Goal: Task Accomplishment & Management: Manage account settings

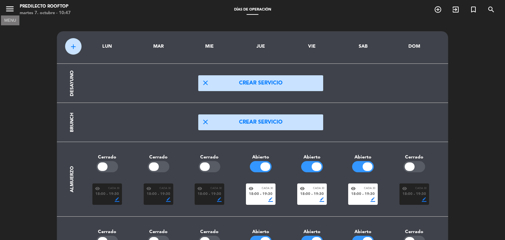
click at [12, 8] on icon "menu" at bounding box center [10, 9] width 10 height 10
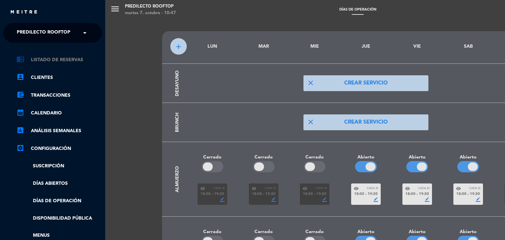
click at [45, 56] on link "chrome_reader_mode Listado de Reservas" at bounding box center [58, 60] width 85 height 8
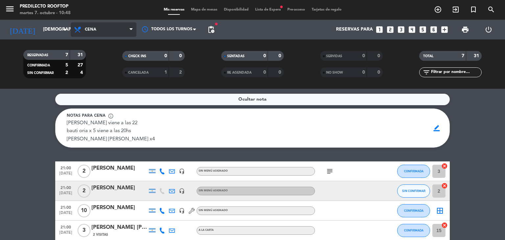
click at [122, 35] on span "Cena" at bounding box center [104, 29] width 66 height 14
click at [121, 58] on div "menu Predilecto Rooftop martes 7. octubre - 10:48 Mis reservas Mapa de mesas Di…" at bounding box center [252, 44] width 505 height 89
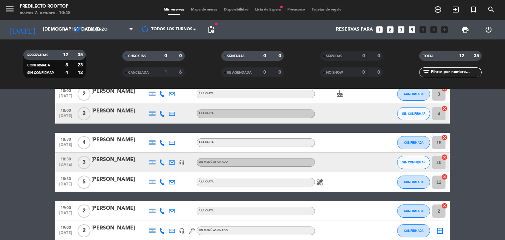
scroll to position [193, 0]
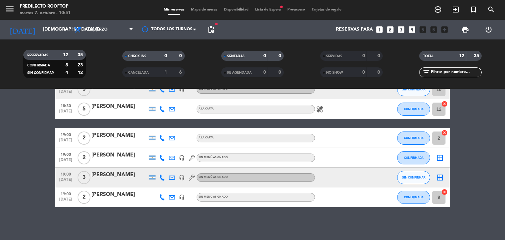
click at [121, 154] on div "[PERSON_NAME]" at bounding box center [119, 155] width 56 height 9
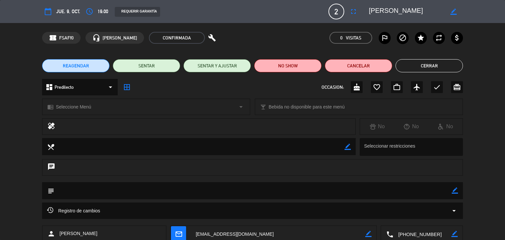
click at [452, 12] on icon "border_color" at bounding box center [453, 12] width 6 height 6
drag, startPoint x: 426, startPoint y: 12, endPoint x: 327, endPoint y: 15, distance: 98.7
click at [327, 15] on div "calendar_today [DEMOGRAPHIC_DATA] 9, oct. access_time 19:00 REQUERIR GARANTÍA 2…" at bounding box center [252, 12] width 421 height 16
type textarea "[PERSON_NAME]"
click at [453, 13] on icon at bounding box center [453, 12] width 6 height 6
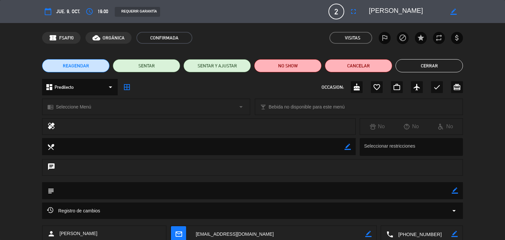
click at [411, 65] on button "Cerrar" at bounding box center [428, 65] width 67 height 13
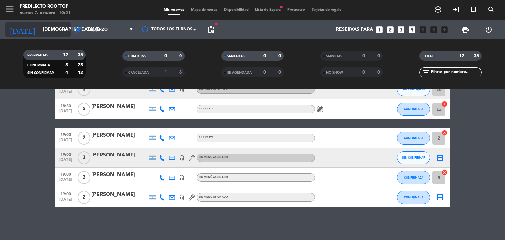
click at [62, 29] on icon "arrow_drop_down" at bounding box center [65, 30] width 8 height 8
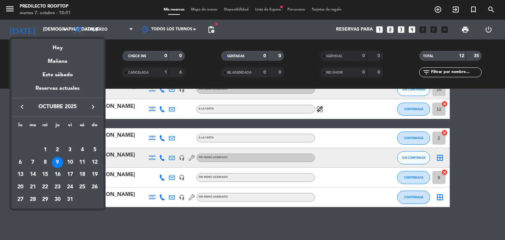
click at [69, 175] on div "17" at bounding box center [69, 174] width 11 height 11
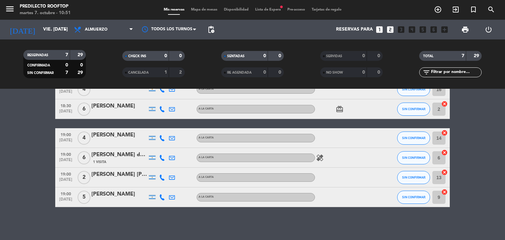
scroll to position [0, 0]
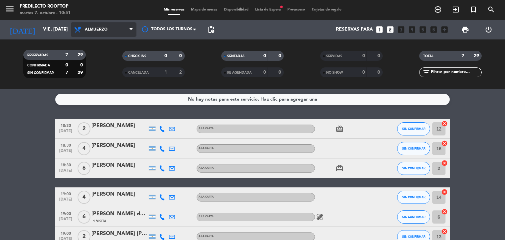
click at [117, 30] on span "Almuerzo" at bounding box center [104, 29] width 66 height 14
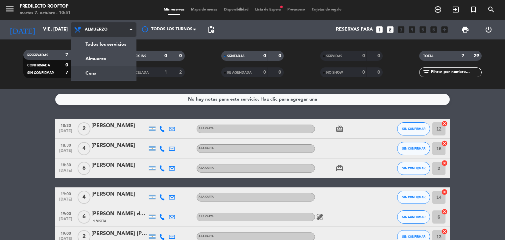
click at [106, 77] on div "menu Predilecto Rooftop martes 7. octubre - 10:51 Mis reservas Mapa de mesas Di…" at bounding box center [252, 44] width 505 height 89
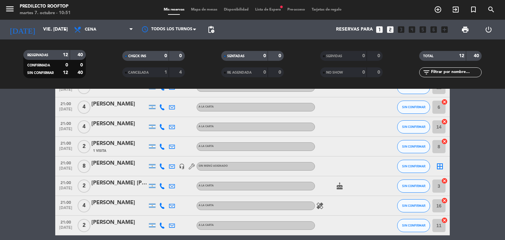
scroll to position [149, 0]
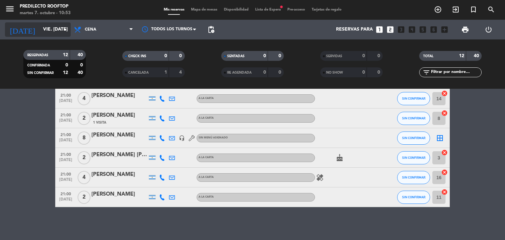
click at [66, 29] on icon "arrow_drop_down" at bounding box center [65, 30] width 8 height 8
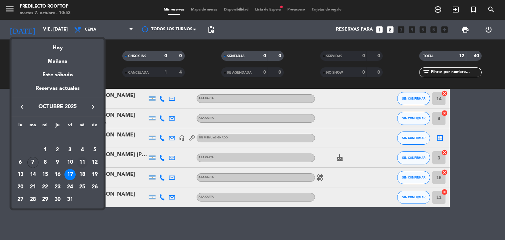
click at [83, 163] on div "11" at bounding box center [82, 162] width 11 height 11
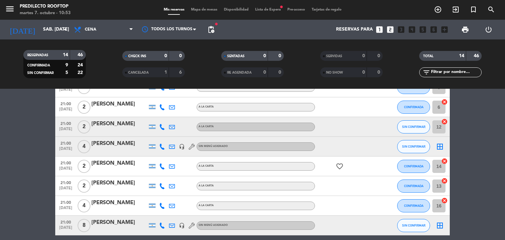
scroll to position [197, 0]
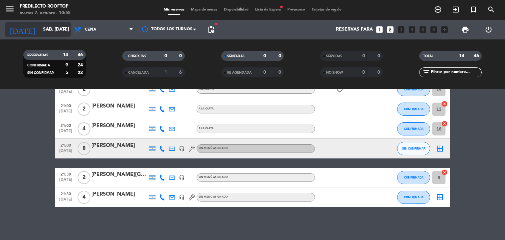
click at [54, 29] on input "sáb. [DATE]" at bounding box center [71, 30] width 62 height 12
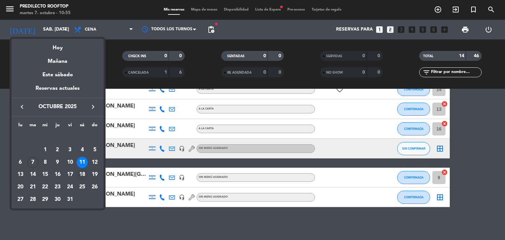
click at [82, 172] on div "18" at bounding box center [82, 174] width 11 height 11
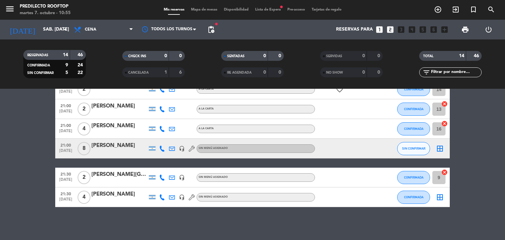
type input "sáb. [DATE]"
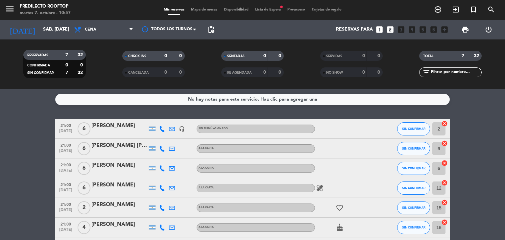
scroll to position [50, 0]
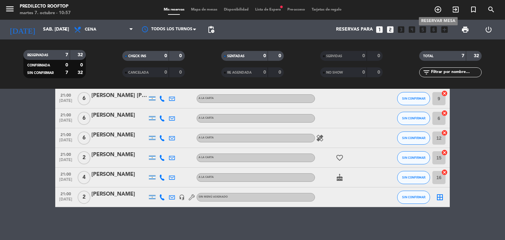
click at [436, 10] on icon "add_circle_outline" at bounding box center [438, 10] width 8 height 8
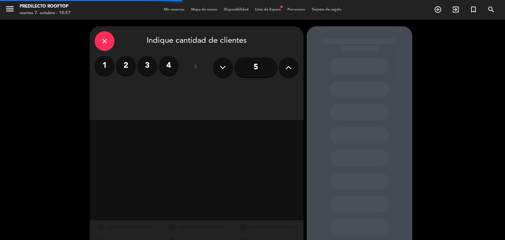
click at [177, 65] on label "4" at bounding box center [169, 66] width 20 height 20
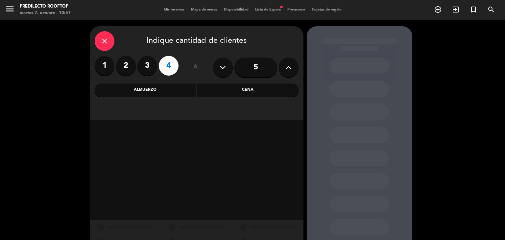
click at [261, 92] on div "Cena" at bounding box center [247, 89] width 101 height 13
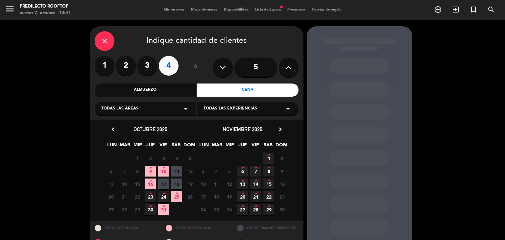
click at [176, 184] on span "18" at bounding box center [176, 183] width 11 height 11
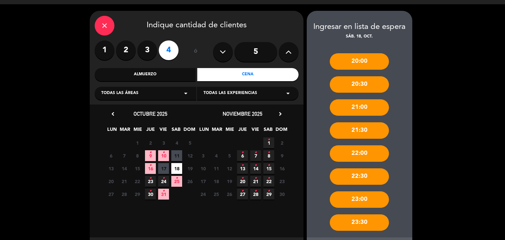
scroll to position [47, 0]
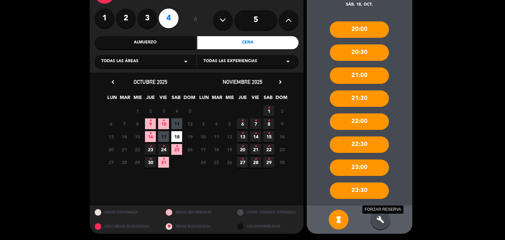
click at [380, 218] on icon "build" at bounding box center [380, 220] width 8 height 8
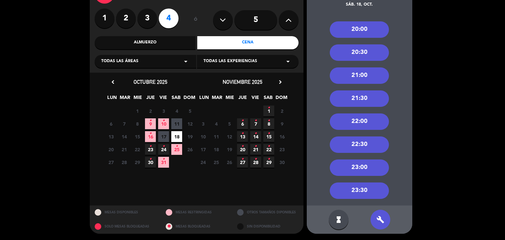
click at [350, 98] on div "21:30" at bounding box center [359, 98] width 59 height 16
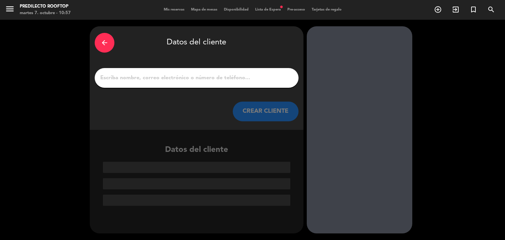
scroll to position [0, 0]
click at [177, 79] on input "1" at bounding box center [197, 77] width 194 height 9
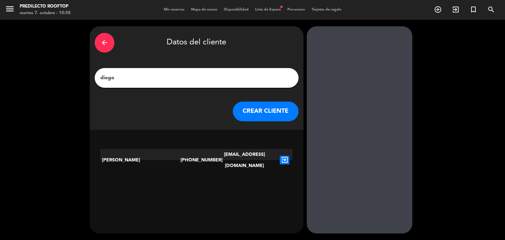
type input "diego"
click at [283, 156] on icon "exit_to_app" at bounding box center [285, 160] width 10 height 9
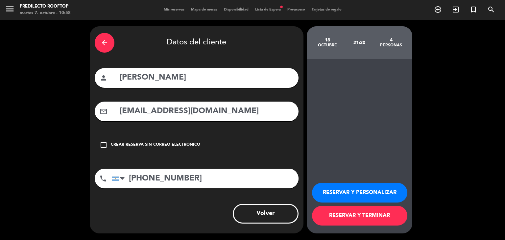
click at [372, 220] on button "RESERVAR Y TERMINAR" at bounding box center [359, 216] width 95 height 20
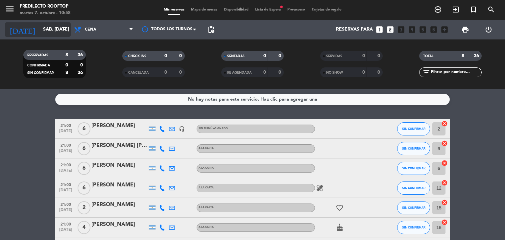
click at [58, 27] on input "sáb. [DATE]" at bounding box center [71, 30] width 62 height 12
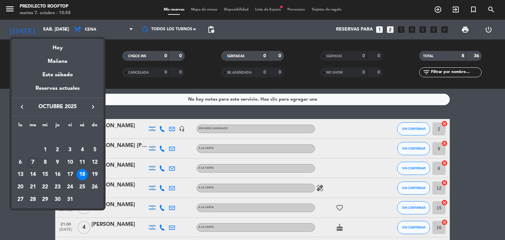
click at [81, 158] on div "11" at bounding box center [82, 162] width 11 height 11
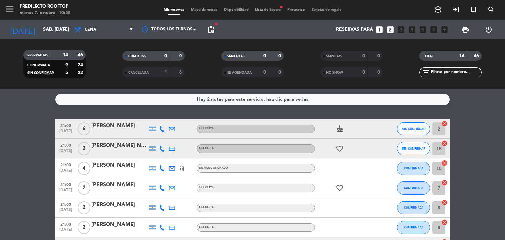
scroll to position [197, 0]
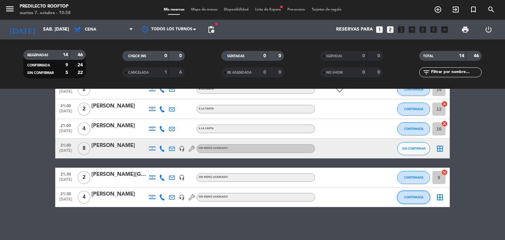
click at [414, 198] on span "CONFIRMADA" at bounding box center [413, 197] width 19 height 4
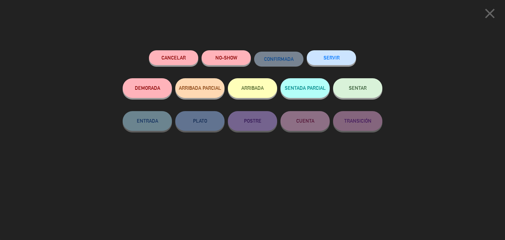
click at [184, 58] on button "Cancelar" at bounding box center [173, 57] width 49 height 15
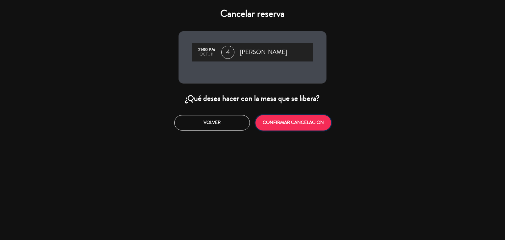
click at [298, 124] on button "CONFIRMAR CANCELACIÓN" at bounding box center [293, 122] width 76 height 15
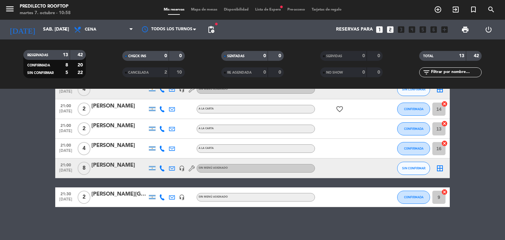
scroll to position [177, 0]
click at [95, 33] on span "Cena" at bounding box center [104, 29] width 66 height 14
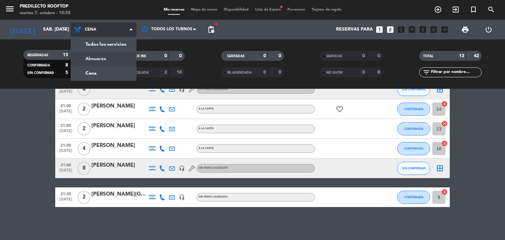
click at [108, 62] on div "menu Predilecto Rooftop martes 7. octubre - 10:58 Mis reservas Mapa de mesas Di…" at bounding box center [252, 44] width 505 height 89
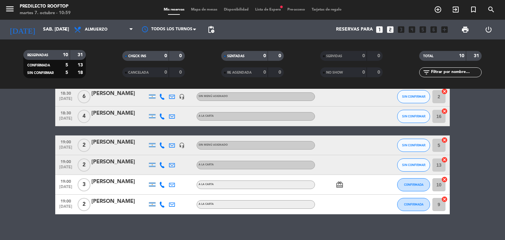
scroll to position [0, 0]
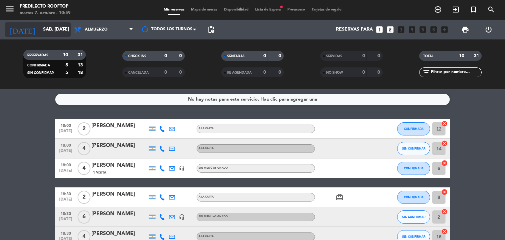
click at [45, 29] on input "sáb. [DATE]" at bounding box center [71, 30] width 62 height 12
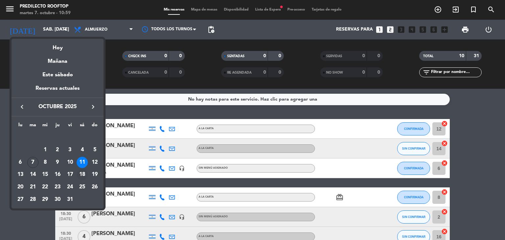
click at [79, 173] on div "18" at bounding box center [82, 174] width 11 height 11
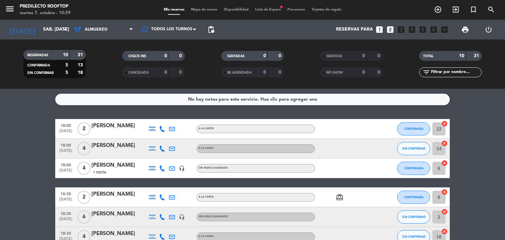
type input "sáb. [DATE]"
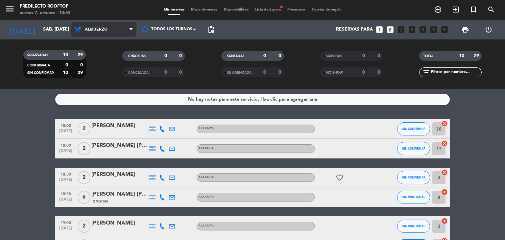
click at [95, 30] on span "Almuerzo" at bounding box center [96, 29] width 23 height 5
click at [99, 70] on div "menu Predilecto Rooftop martes 7. octubre - 10:59 Mis reservas Mapa de mesas Di…" at bounding box center [252, 44] width 505 height 89
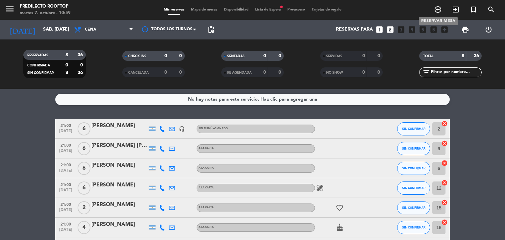
click at [439, 8] on icon "add_circle_outline" at bounding box center [438, 10] width 8 height 8
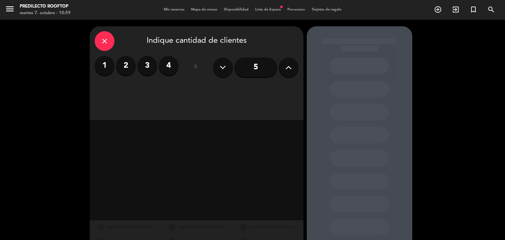
click at [130, 67] on label "2" at bounding box center [126, 66] width 20 height 20
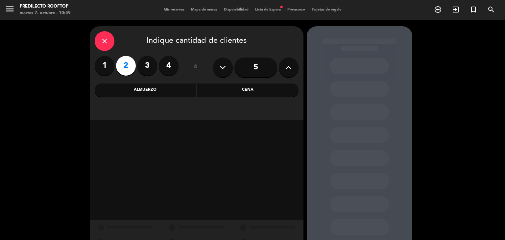
click at [213, 90] on div "Cena" at bounding box center [247, 89] width 101 height 13
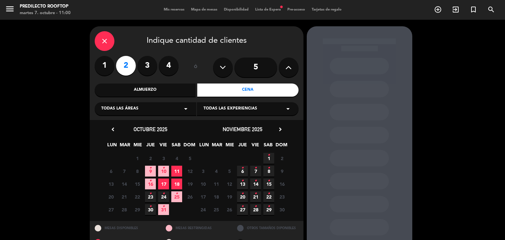
click at [176, 186] on span "18" at bounding box center [176, 183] width 11 height 11
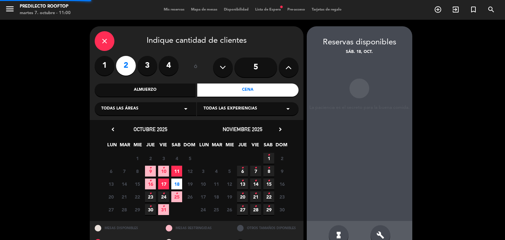
scroll to position [15, 0]
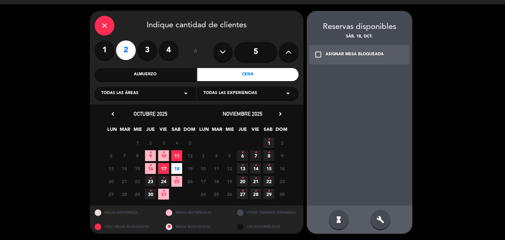
click at [177, 166] on span "18" at bounding box center [176, 168] width 11 height 11
click at [385, 223] on div "build" at bounding box center [380, 220] width 20 height 20
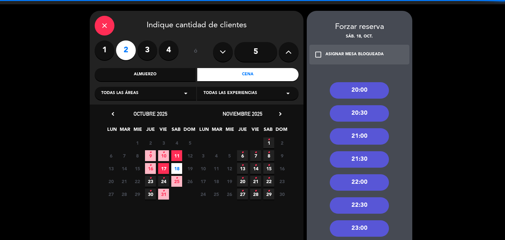
click at [351, 136] on div "21:00" at bounding box center [359, 136] width 59 height 16
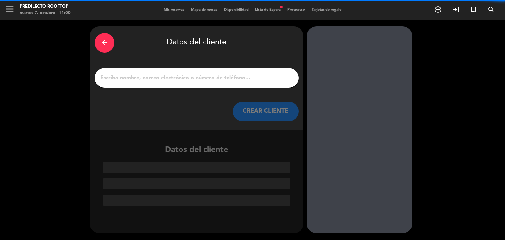
scroll to position [0, 0]
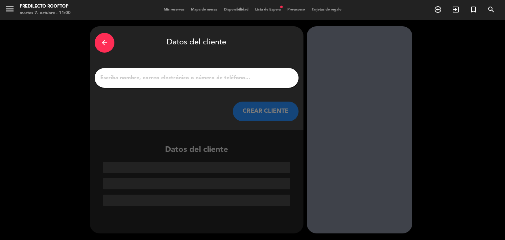
click at [220, 83] on div at bounding box center [197, 78] width 204 height 20
click at [229, 74] on input "1" at bounding box center [197, 77] width 194 height 9
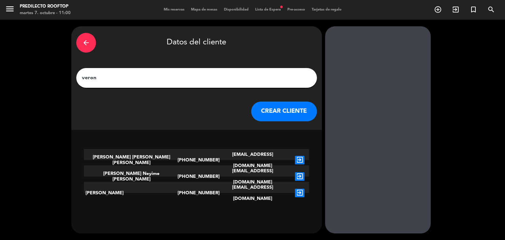
type input "veron"
click at [295, 189] on icon "exit_to_app" at bounding box center [300, 193] width 10 height 9
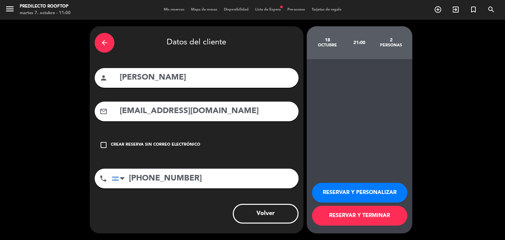
click at [361, 219] on button "RESERVAR Y TERMINAR" at bounding box center [359, 216] width 95 height 20
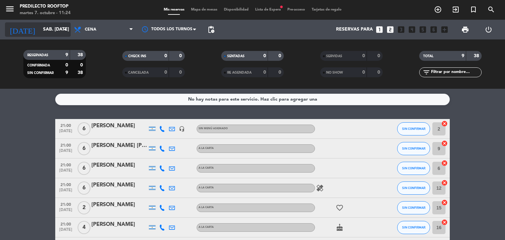
click at [58, 30] on input "sáb. [DATE]" at bounding box center [71, 30] width 62 height 12
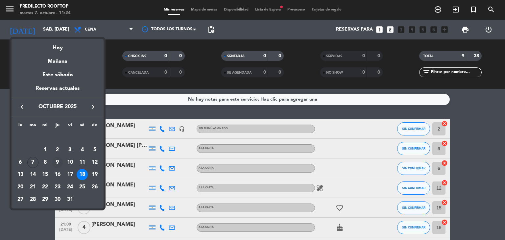
click at [58, 159] on div "9" at bounding box center [57, 162] width 11 height 11
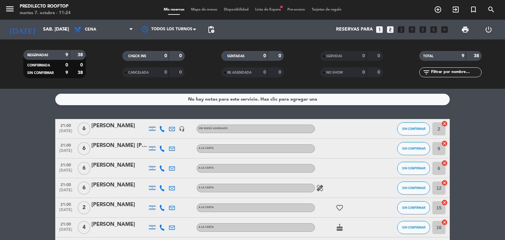
type input "[DEMOGRAPHIC_DATA] [DATE]"
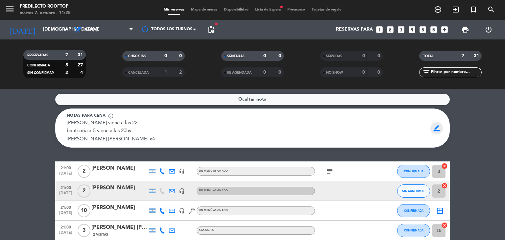
click at [436, 134] on span "border_color" at bounding box center [436, 128] width 13 height 12
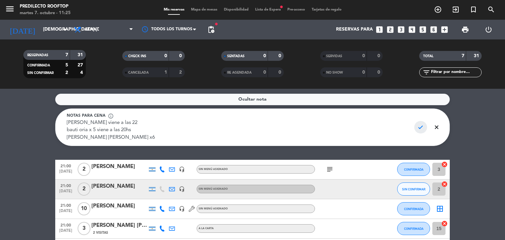
type textarea "[PERSON_NAME] viene a las 22 bauti oria x 5 viene a las 20hs [PERSON_NAME] [PER…"
click at [425, 129] on span "check" at bounding box center [420, 127] width 13 height 12
